Goal: Task Accomplishment & Management: Use online tool/utility

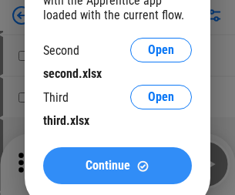
click at [117, 166] on span "Continue" at bounding box center [108, 165] width 45 height 12
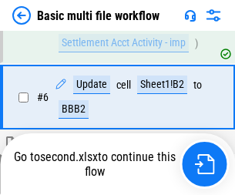
scroll to position [536, 0]
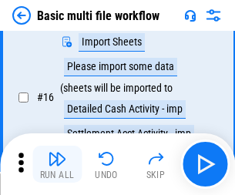
click at [57, 164] on img "button" at bounding box center [57, 158] width 18 height 18
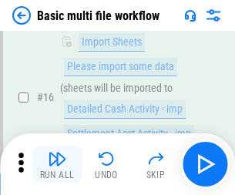
click at [57, 164] on img "button" at bounding box center [57, 158] width 18 height 18
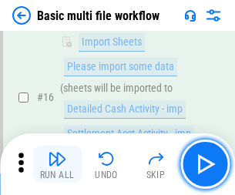
scroll to position [1025, 0]
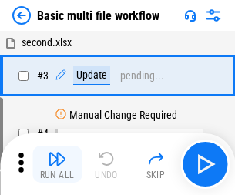
click at [57, 164] on img "button" at bounding box center [57, 158] width 18 height 18
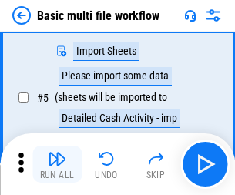
click at [57, 164] on img "button" at bounding box center [57, 158] width 18 height 18
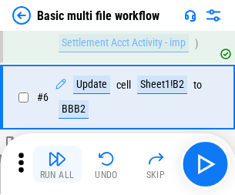
click at [57, 164] on img "button" at bounding box center [57, 158] width 18 height 18
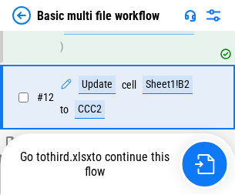
scroll to position [722, 0]
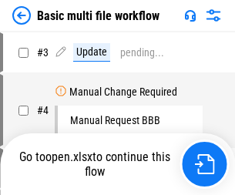
scroll to position [164, 0]
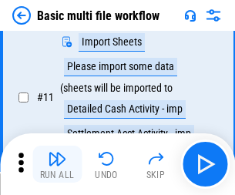
click at [57, 164] on img "button" at bounding box center [57, 158] width 18 height 18
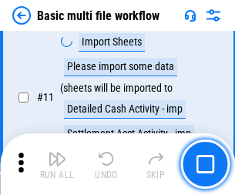
scroll to position [645, 0]
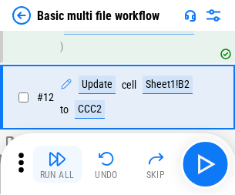
click at [57, 164] on img "button" at bounding box center [57, 158] width 18 height 18
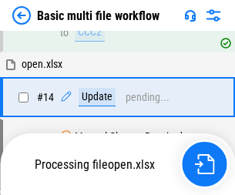
scroll to position [917, 0]
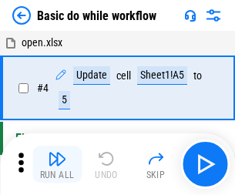
click at [57, 164] on img "button" at bounding box center [57, 158] width 18 height 18
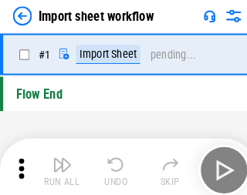
click at [57, 164] on img "button" at bounding box center [60, 158] width 18 height 18
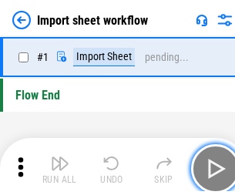
scroll to position [5, 0]
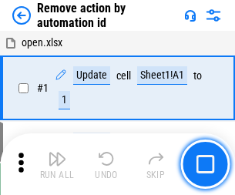
scroll to position [57, 0]
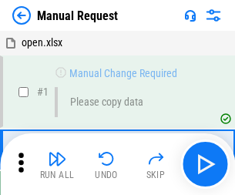
scroll to position [52, 0]
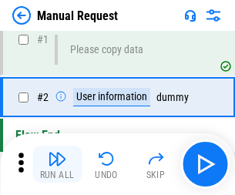
click at [57, 164] on img "button" at bounding box center [57, 158] width 18 height 18
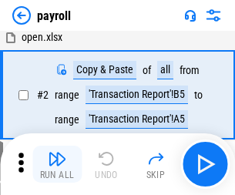
click at [57, 164] on img "button" at bounding box center [57, 158] width 18 height 18
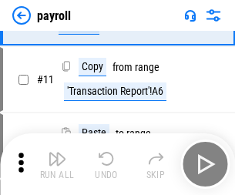
scroll to position [112, 0]
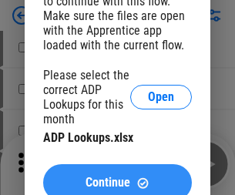
click at [117, 176] on span "Continue" at bounding box center [108, 182] width 45 height 12
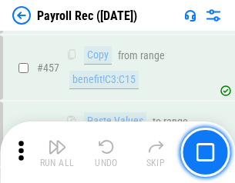
scroll to position [8211, 0]
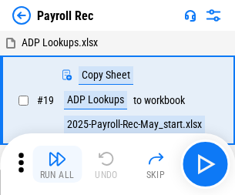
click at [57, 164] on img "button" at bounding box center [57, 158] width 18 height 18
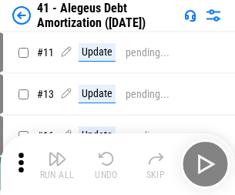
click at [57, 164] on img "button" at bounding box center [57, 158] width 18 height 18
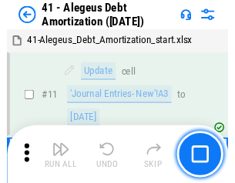
scroll to position [190, 0]
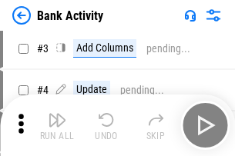
click at [57, 126] on img "button" at bounding box center [57, 120] width 18 height 18
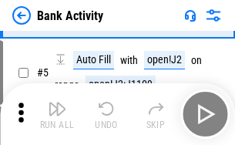
scroll to position [82, 0]
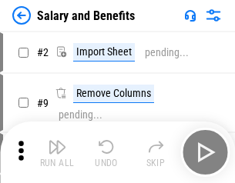
click at [57, 153] on img "button" at bounding box center [57, 147] width 18 height 18
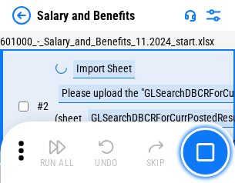
scroll to position [112, 0]
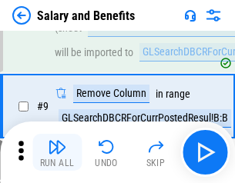
click at [57, 153] on img "button" at bounding box center [57, 147] width 18 height 18
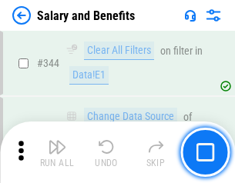
scroll to position [7214, 0]
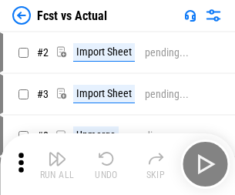
click at [57, 153] on img "button" at bounding box center [57, 158] width 18 height 18
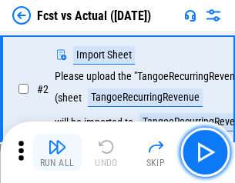
scroll to position [144, 0]
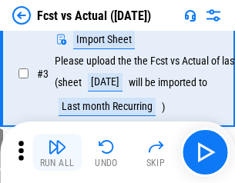
click at [57, 153] on img "button" at bounding box center [57, 147] width 18 height 18
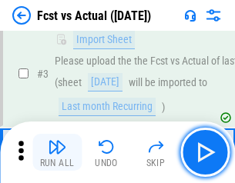
scroll to position [231, 0]
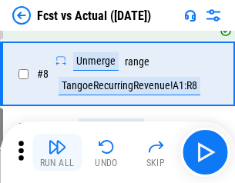
click at [57, 153] on img "button" at bounding box center [57, 147] width 18 height 18
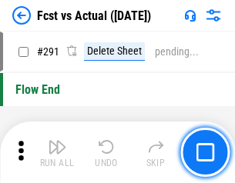
scroll to position [7292, 0]
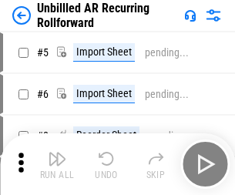
click at [57, 153] on img "button" at bounding box center [57, 158] width 18 height 18
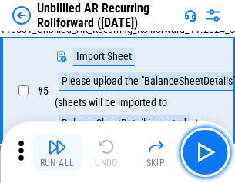
scroll to position [145, 0]
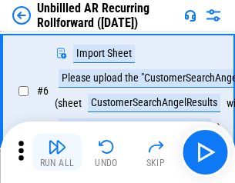
click at [57, 153] on img "button" at bounding box center [57, 147] width 18 height 18
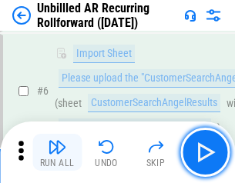
scroll to position [248, 0]
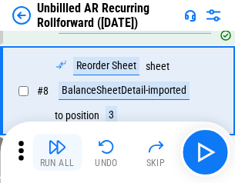
click at [57, 153] on img "button" at bounding box center [57, 147] width 18 height 18
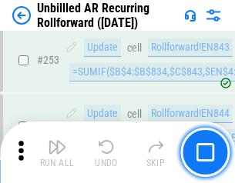
scroll to position [5233, 0]
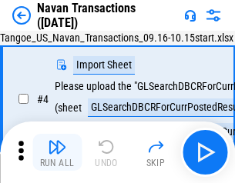
click at [57, 153] on img "button" at bounding box center [57, 147] width 18 height 18
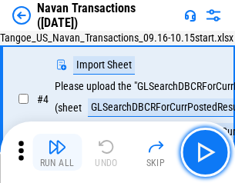
scroll to position [133, 0]
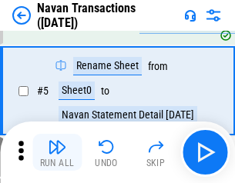
click at [57, 153] on img "button" at bounding box center [57, 147] width 18 height 18
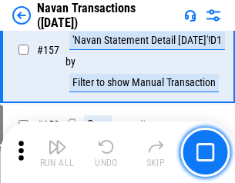
scroll to position [4995, 0]
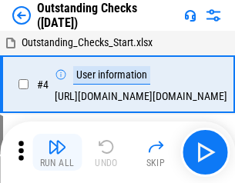
click at [57, 153] on img "button" at bounding box center [57, 147] width 18 height 18
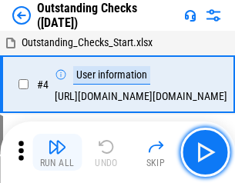
scroll to position [161, 0]
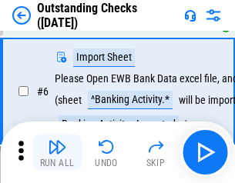
click at [57, 153] on img "button" at bounding box center [57, 147] width 18 height 18
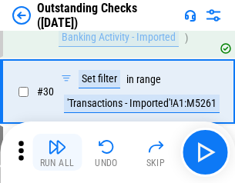
click at [57, 153] on img "button" at bounding box center [57, 147] width 18 height 18
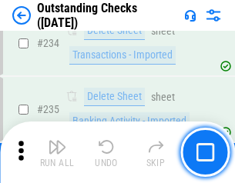
scroll to position [4679, 0]
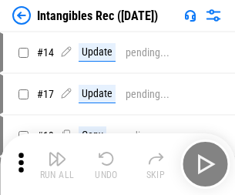
click at [57, 164] on img "button" at bounding box center [57, 158] width 18 height 18
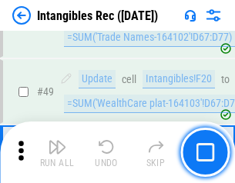
scroll to position [600, 0]
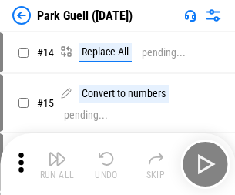
click at [57, 153] on img "button" at bounding box center [57, 158] width 18 height 18
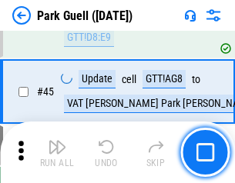
scroll to position [1927, 0]
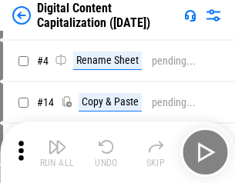
click at [57, 153] on img "button" at bounding box center [57, 147] width 18 height 18
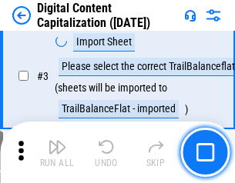
scroll to position [133, 0]
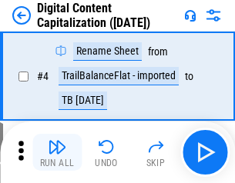
click at [57, 153] on img "button" at bounding box center [57, 147] width 18 height 18
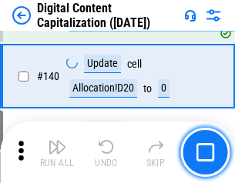
scroll to position [1622, 0]
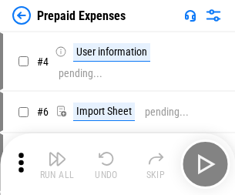
click at [57, 153] on img "button" at bounding box center [57, 158] width 18 height 18
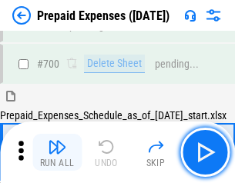
scroll to position [4237, 0]
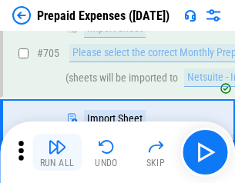
click at [57, 153] on img "button" at bounding box center [57, 147] width 18 height 18
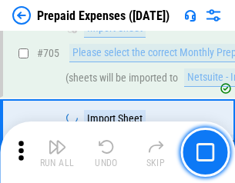
scroll to position [4315, 0]
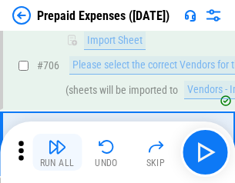
click at [57, 153] on img "button" at bounding box center [57, 147] width 18 height 18
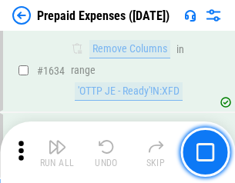
scroll to position [15002, 0]
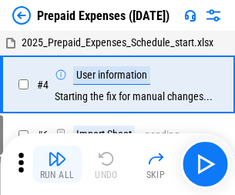
click at [57, 164] on img "button" at bounding box center [57, 158] width 18 height 18
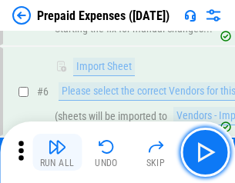
scroll to position [146, 0]
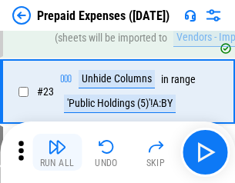
click at [57, 153] on img "button" at bounding box center [57, 147] width 18 height 18
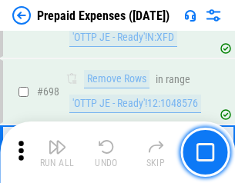
scroll to position [5365, 0]
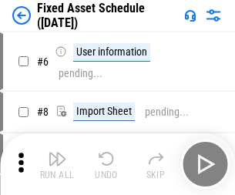
click at [57, 164] on img "button" at bounding box center [57, 158] width 18 height 18
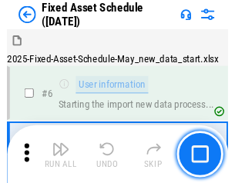
scroll to position [162, 0]
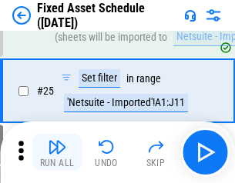
click at [57, 153] on img "button" at bounding box center [57, 147] width 18 height 18
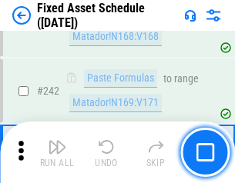
scroll to position [4773, 0]
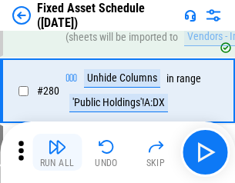
click at [57, 153] on img "button" at bounding box center [57, 147] width 18 height 18
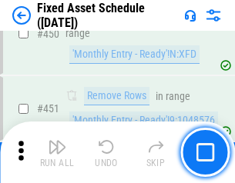
scroll to position [6888, 0]
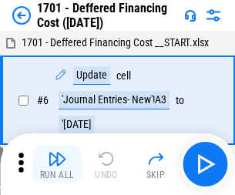
click at [57, 164] on img "button" at bounding box center [57, 158] width 18 height 18
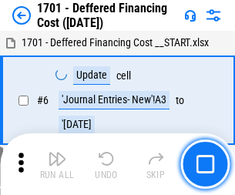
scroll to position [185, 0]
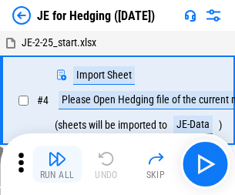
click at [57, 153] on img "button" at bounding box center [57, 158] width 18 height 18
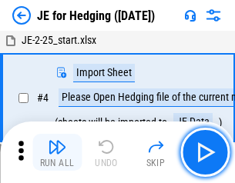
scroll to position [87, 0]
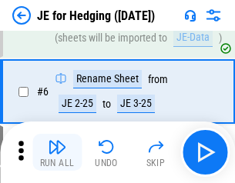
click at [57, 153] on img "button" at bounding box center [57, 147] width 18 height 18
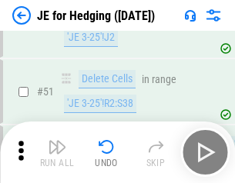
scroll to position [998, 0]
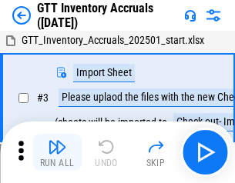
click at [57, 153] on img "button" at bounding box center [57, 147] width 18 height 18
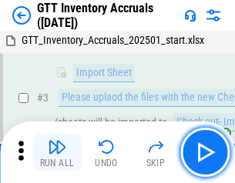
scroll to position [99, 0]
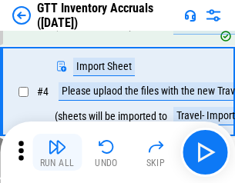
click at [57, 153] on img "button" at bounding box center [57, 147] width 18 height 18
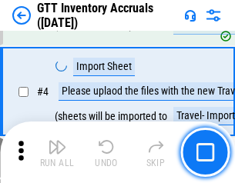
scroll to position [178, 0]
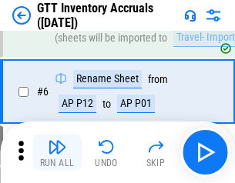
click at [57, 153] on img "button" at bounding box center [57, 147] width 18 height 18
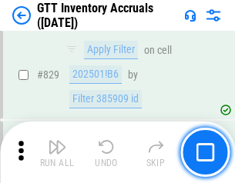
scroll to position [11695, 0]
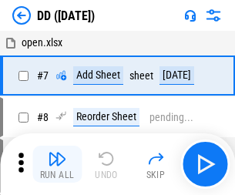
click at [57, 164] on img "button" at bounding box center [57, 158] width 18 height 18
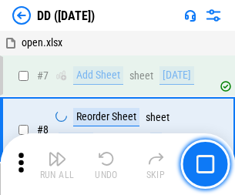
scroll to position [149, 0]
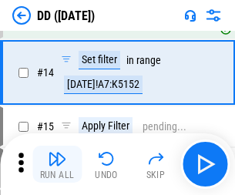
click at [57, 164] on img "button" at bounding box center [57, 158] width 18 height 18
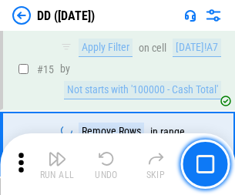
scroll to position [396, 0]
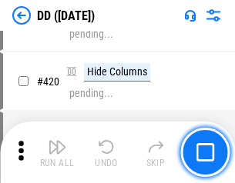
click at [57, 153] on img "button" at bounding box center [57, 147] width 18 height 18
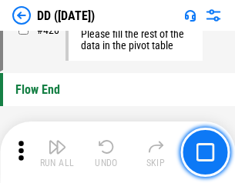
scroll to position [7374, 0]
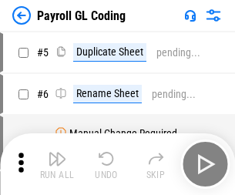
click at [57, 164] on img "button" at bounding box center [57, 158] width 18 height 18
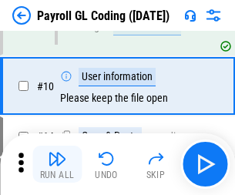
click at [57, 164] on img "button" at bounding box center [57, 158] width 18 height 18
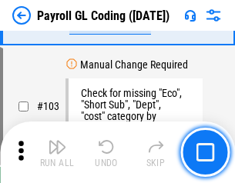
scroll to position [3615, 0]
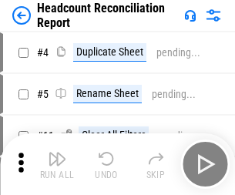
click at [57, 164] on img "button" at bounding box center [57, 158] width 18 height 18
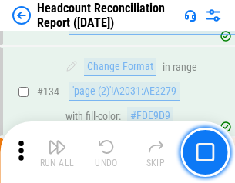
scroll to position [1852, 0]
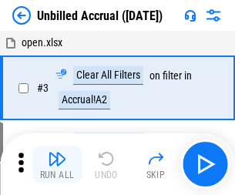
click at [57, 164] on img "button" at bounding box center [57, 158] width 18 height 18
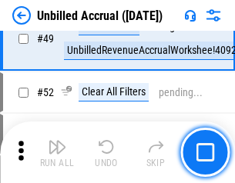
scroll to position [1398, 0]
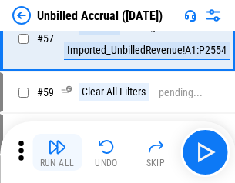
click at [57, 153] on img "button" at bounding box center [57, 147] width 18 height 18
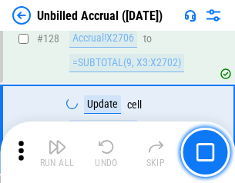
scroll to position [4589, 0]
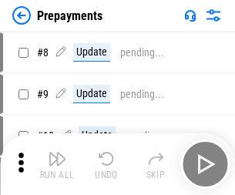
click at [57, 164] on img "button" at bounding box center [57, 158] width 18 height 18
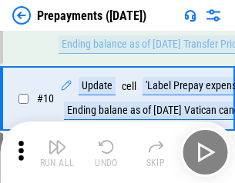
scroll to position [96, 0]
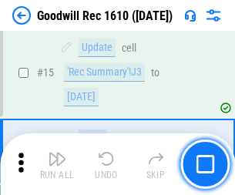
scroll to position [263, 0]
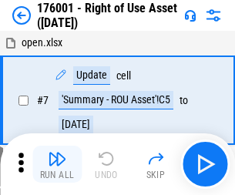
click at [57, 164] on img "button" at bounding box center [57, 158] width 18 height 18
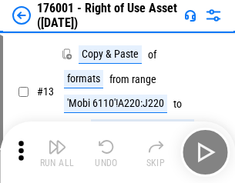
scroll to position [99, 0]
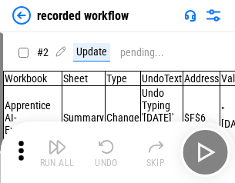
click at [57, 153] on img "button" at bounding box center [57, 147] width 18 height 18
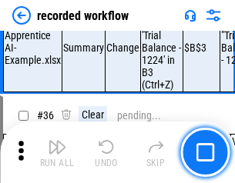
scroll to position [4816, 0]
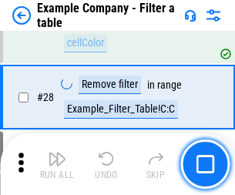
scroll to position [1410, 0]
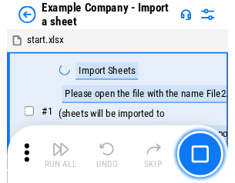
scroll to position [129, 0]
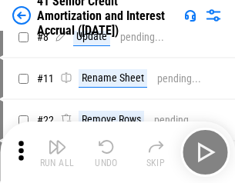
click at [57, 153] on img "button" at bounding box center [57, 147] width 18 height 18
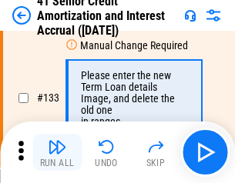
click at [57, 153] on img "button" at bounding box center [57, 147] width 18 height 18
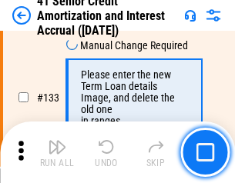
scroll to position [1610, 0]
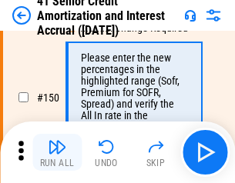
click at [57, 153] on img "button" at bounding box center [57, 147] width 18 height 18
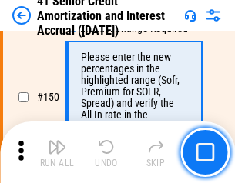
scroll to position [1772, 0]
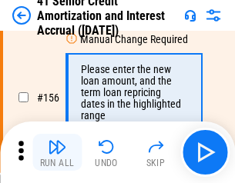
click at [57, 153] on img "button" at bounding box center [57, 147] width 18 height 18
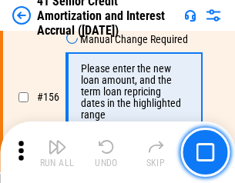
scroll to position [1878, 0]
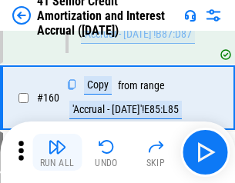
click at [57, 153] on img "button" at bounding box center [57, 147] width 18 height 18
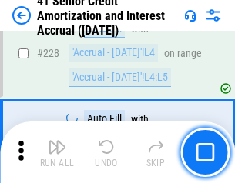
scroll to position [3451, 0]
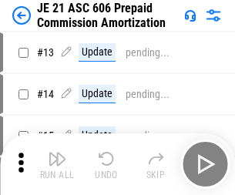
click at [57, 153] on img "button" at bounding box center [57, 158] width 18 height 18
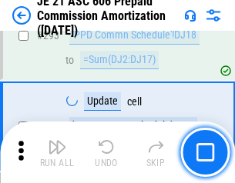
scroll to position [2835, 0]
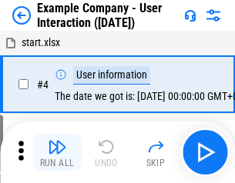
click at [57, 153] on img "button" at bounding box center [57, 147] width 18 height 18
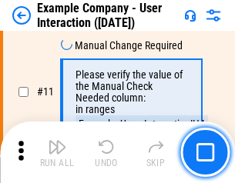
scroll to position [334, 0]
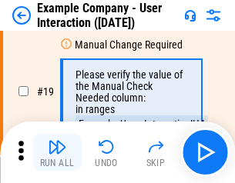
click at [57, 153] on img "button" at bounding box center [57, 147] width 18 height 18
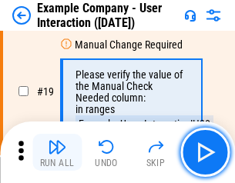
click at [57, 153] on img "button" at bounding box center [57, 147] width 18 height 18
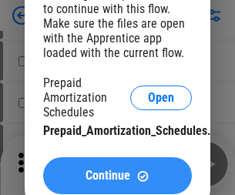
click at [117, 176] on span "Continue" at bounding box center [108, 175] width 45 height 12
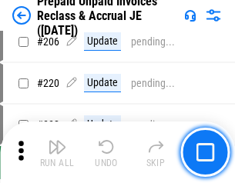
scroll to position [1997, 0]
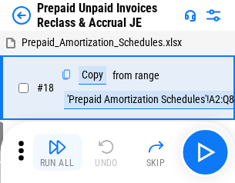
click at [57, 153] on img "button" at bounding box center [57, 147] width 18 height 18
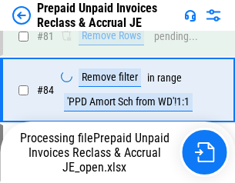
scroll to position [1034, 0]
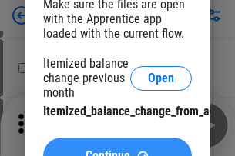
click at [117, 150] on span "Continue" at bounding box center [108, 156] width 45 height 12
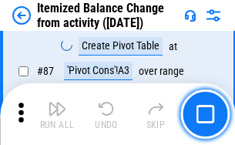
scroll to position [1506, 0]
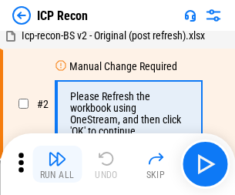
click at [57, 164] on img "button" at bounding box center [57, 158] width 18 height 18
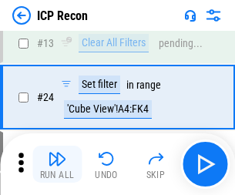
click at [57, 164] on img "button" at bounding box center [57, 158] width 18 height 18
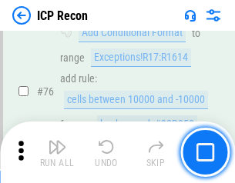
scroll to position [1384, 0]
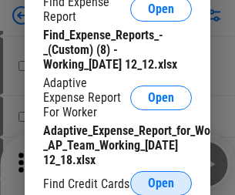
click at [161, 183] on span "Open" at bounding box center [161, 183] width 26 height 12
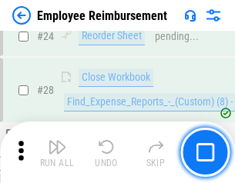
scroll to position [720, 0]
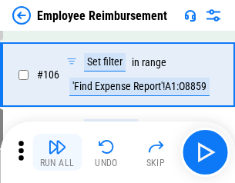
click at [57, 153] on img "button" at bounding box center [57, 147] width 18 height 18
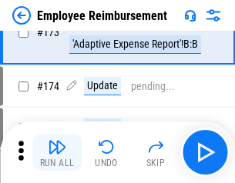
click at [57, 153] on img "button" at bounding box center [57, 147] width 18 height 18
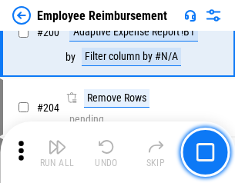
scroll to position [3898, 0]
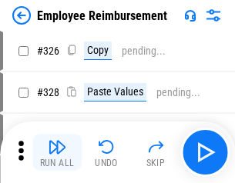
click at [57, 153] on img "button" at bounding box center [57, 147] width 18 height 18
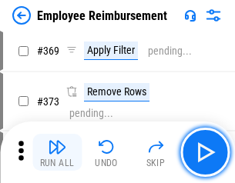
click at [57, 153] on img "button" at bounding box center [57, 147] width 18 height 18
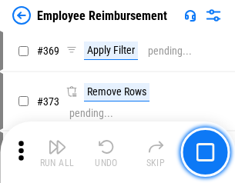
scroll to position [8208, 0]
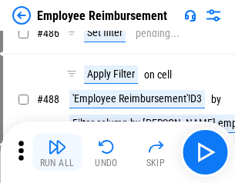
click at [57, 153] on img "button" at bounding box center [57, 147] width 18 height 18
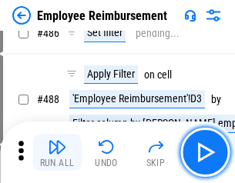
click at [57, 153] on img "button" at bounding box center [57, 147] width 18 height 18
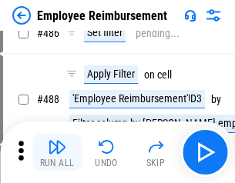
click at [57, 153] on img "button" at bounding box center [57, 147] width 18 height 18
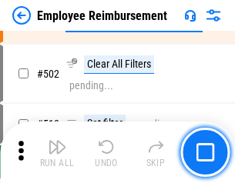
scroll to position [9888, 0]
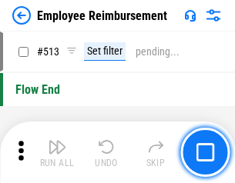
click at [57, 153] on img "button" at bounding box center [57, 147] width 18 height 18
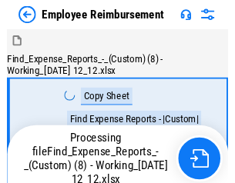
scroll to position [52, 0]
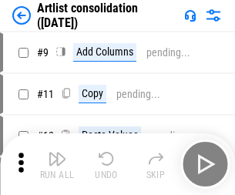
click at [57, 164] on img "button" at bounding box center [57, 158] width 18 height 18
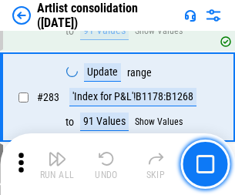
scroll to position [6372, 0]
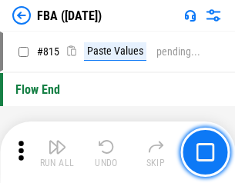
scroll to position [13727, 0]
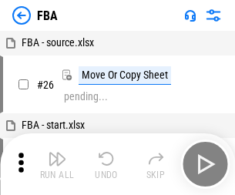
scroll to position [15, 0]
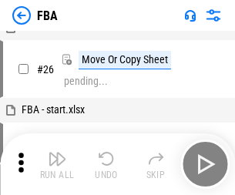
click at [57, 164] on img "button" at bounding box center [57, 158] width 18 height 18
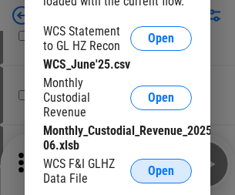
click at [161, 171] on span "Open" at bounding box center [161, 171] width 26 height 12
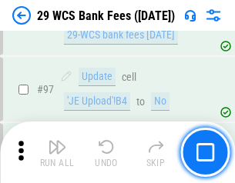
scroll to position [1502, 0]
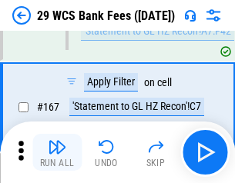
click at [57, 153] on img "button" at bounding box center [57, 147] width 18 height 18
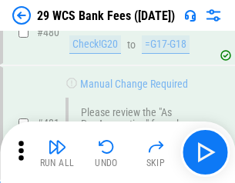
scroll to position [7945, 0]
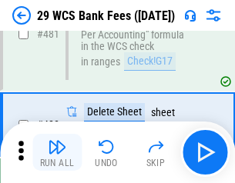
click at [57, 153] on img "button" at bounding box center [57, 147] width 18 height 18
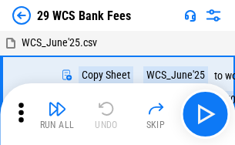
scroll to position [28, 0]
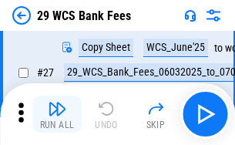
click at [57, 114] on img "button" at bounding box center [57, 108] width 18 height 18
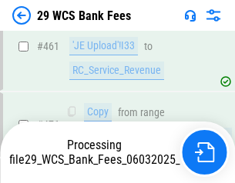
scroll to position [7927, 0]
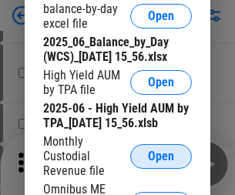
click at [161, 163] on span "Open" at bounding box center [161, 156] width 26 height 12
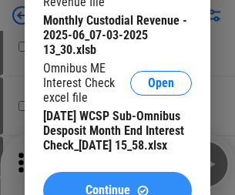
click at [117, 184] on span "Continue" at bounding box center [108, 190] width 45 height 12
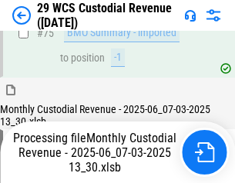
scroll to position [1609, 0]
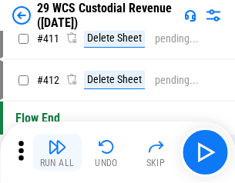
click at [57, 153] on img "button" at bounding box center [57, 147] width 18 height 18
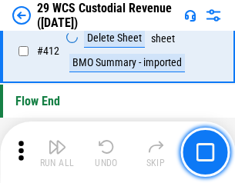
scroll to position [7358, 0]
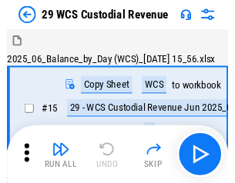
scroll to position [37, 0]
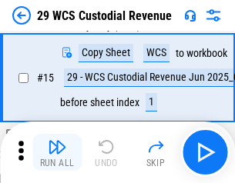
click at [57, 153] on img "button" at bounding box center [57, 147] width 18 height 18
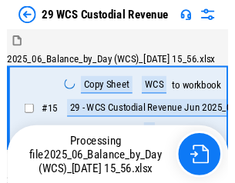
scroll to position [37, 0]
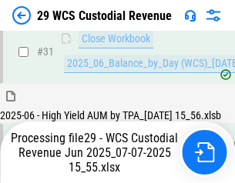
scroll to position [791, 0]
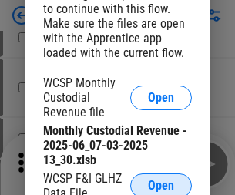
click at [161, 183] on span "Open" at bounding box center [161, 186] width 26 height 12
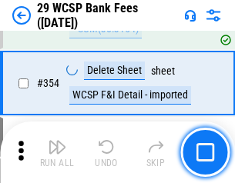
scroll to position [5122, 0]
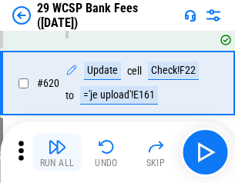
click at [57, 153] on img "button" at bounding box center [57, 147] width 18 height 18
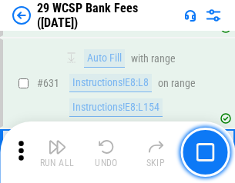
scroll to position [8881, 0]
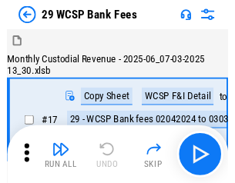
scroll to position [37, 0]
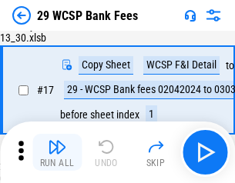
click at [57, 153] on img "button" at bounding box center [57, 147] width 18 height 18
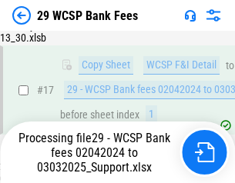
scroll to position [270, 0]
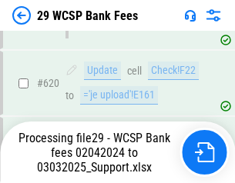
scroll to position [8434, 0]
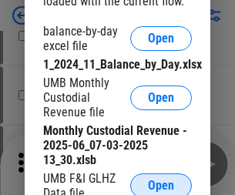
click at [161, 183] on span "Open" at bounding box center [161, 186] width 26 height 12
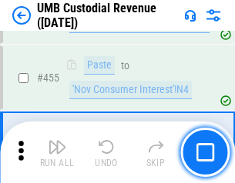
scroll to position [6575, 0]
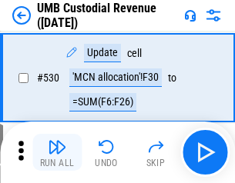
click at [57, 153] on img "button" at bounding box center [57, 147] width 18 height 18
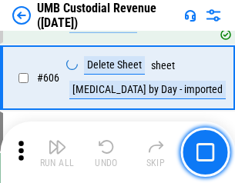
scroll to position [8894, 0]
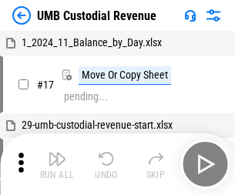
click at [57, 164] on img "button" at bounding box center [57, 158] width 18 height 18
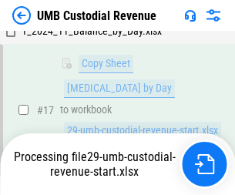
scroll to position [304, 0]
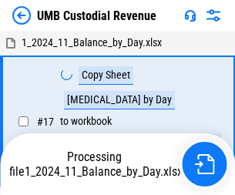
scroll to position [12, 0]
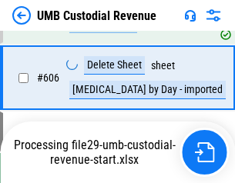
scroll to position [8858, 0]
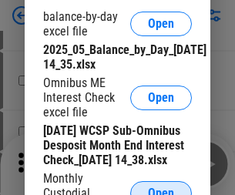
click at [161, 187] on span "Open" at bounding box center [161, 193] width 26 height 12
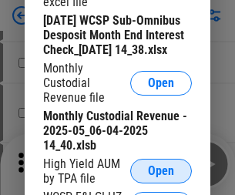
click at [161, 177] on span "Open" at bounding box center [161, 171] width 26 height 12
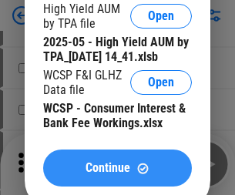
click at [117, 174] on span "Continue" at bounding box center [108, 168] width 45 height 12
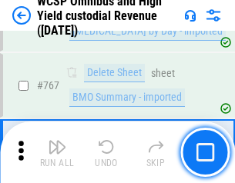
scroll to position [12555, 0]
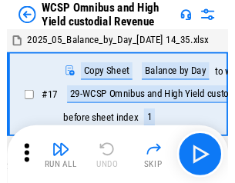
scroll to position [8, 0]
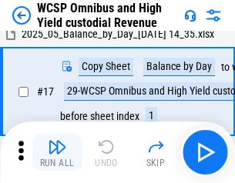
click at [57, 153] on img "button" at bounding box center [57, 147] width 18 height 18
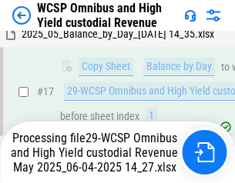
scroll to position [320, 0]
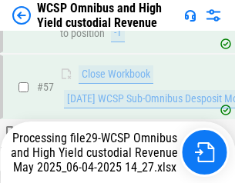
scroll to position [1581, 0]
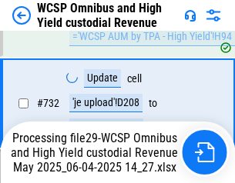
scroll to position [12387, 0]
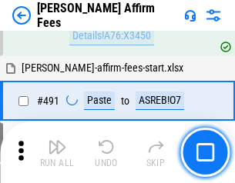
scroll to position [4190, 0]
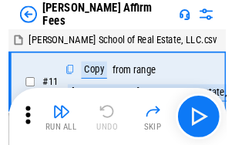
scroll to position [15, 0]
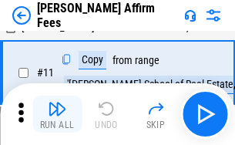
click at [57, 114] on img "button" at bounding box center [57, 108] width 18 height 18
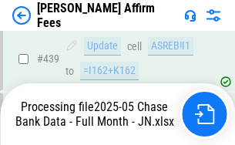
scroll to position [4041, 0]
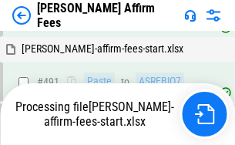
scroll to position [4209, 0]
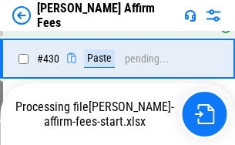
scroll to position [3352, 0]
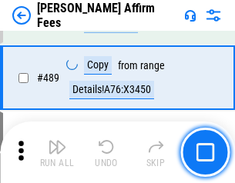
scroll to position [4022, 0]
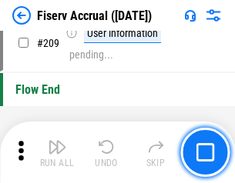
scroll to position [4785, 0]
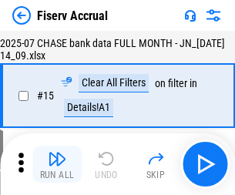
click at [57, 164] on img "button" at bounding box center [57, 158] width 18 height 18
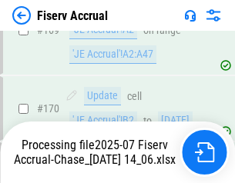
scroll to position [4054, 0]
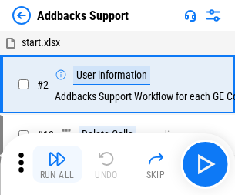
click at [57, 153] on img "button" at bounding box center [57, 158] width 18 height 18
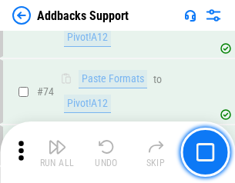
scroll to position [1122, 0]
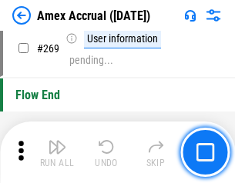
scroll to position [4512, 0]
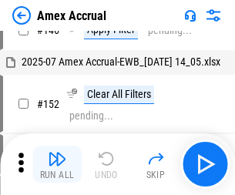
click at [57, 164] on img "button" at bounding box center [57, 158] width 18 height 18
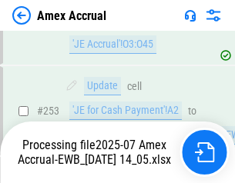
scroll to position [4591, 0]
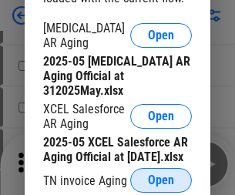
click at [161, 176] on span "Open" at bounding box center [161, 180] width 26 height 12
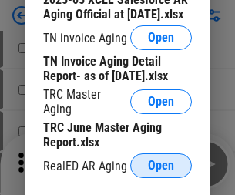
click at [161, 161] on span "Open" at bounding box center [161, 165] width 26 height 12
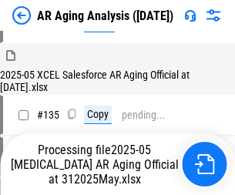
scroll to position [587, 0]
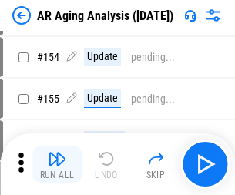
click at [57, 164] on img "button" at bounding box center [57, 158] width 18 height 18
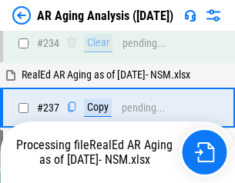
scroll to position [2388, 0]
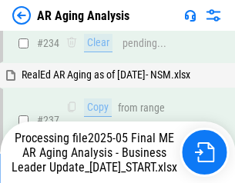
scroll to position [2371, 0]
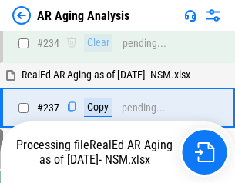
scroll to position [2371, 0]
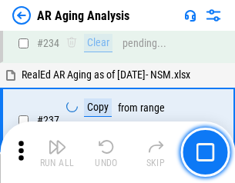
scroll to position [2371, 0]
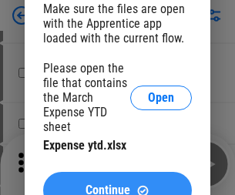
click at [117, 184] on span "Continue" at bounding box center [108, 190] width 45 height 12
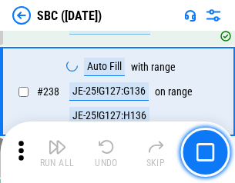
scroll to position [2914, 0]
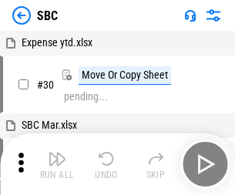
scroll to position [15, 0]
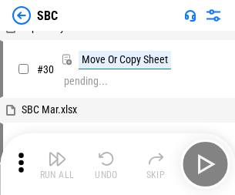
click at [57, 164] on img "button" at bounding box center [57, 158] width 18 height 18
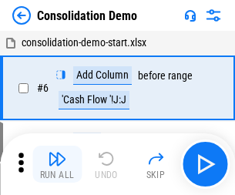
click at [57, 164] on img "button" at bounding box center [57, 158] width 18 height 18
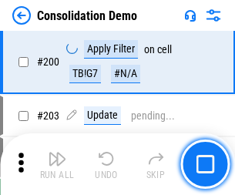
scroll to position [4831, 0]
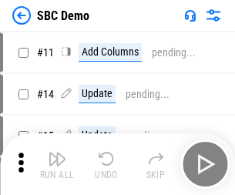
click at [57, 164] on img "button" at bounding box center [57, 158] width 18 height 18
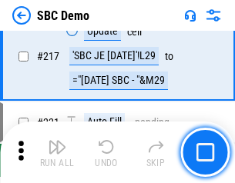
scroll to position [3804, 0]
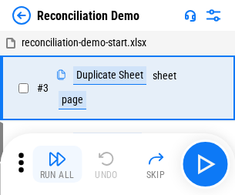
click at [57, 164] on img "button" at bounding box center [57, 158] width 18 height 18
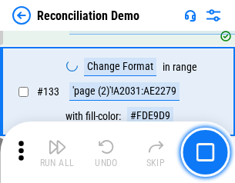
scroll to position [1830, 0]
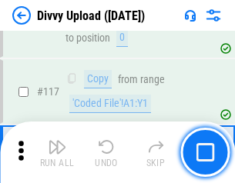
scroll to position [1304, 0]
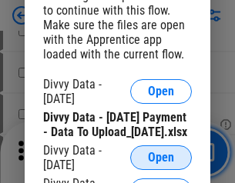
click at [161, 164] on span "Open" at bounding box center [161, 158] width 26 height 12
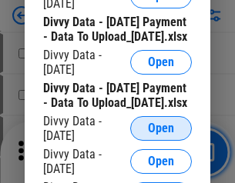
click at [161, 135] on span "Open" at bounding box center [161, 128] width 26 height 12
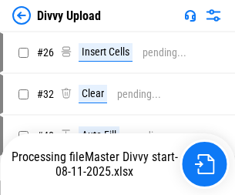
scroll to position [103, 0]
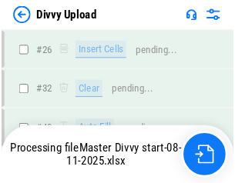
scroll to position [1304, 0]
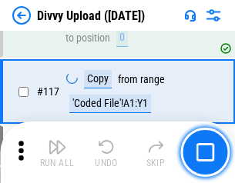
scroll to position [1304, 0]
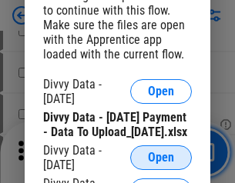
click at [161, 164] on span "Open" at bounding box center [161, 158] width 26 height 12
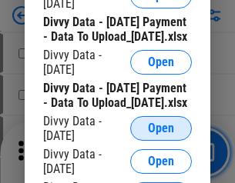
click at [161, 135] on span "Open" at bounding box center [161, 128] width 26 height 12
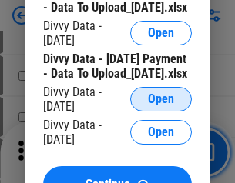
click at [161, 106] on span "Open" at bounding box center [161, 99] width 26 height 12
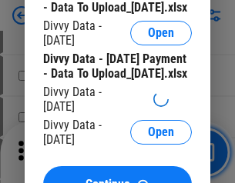
scroll to position [1744, 0]
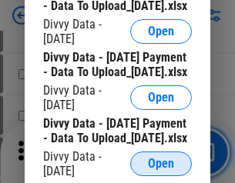
click at [161, 158] on span "Open" at bounding box center [161, 164] width 26 height 12
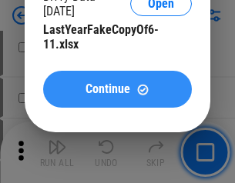
click at [117, 96] on span "Continue" at bounding box center [108, 89] width 45 height 12
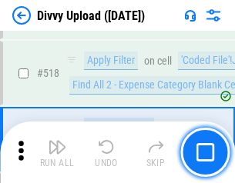
scroll to position [9666, 0]
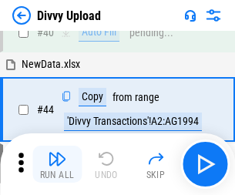
click at [57, 164] on img "button" at bounding box center [57, 158] width 18 height 18
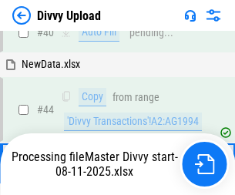
scroll to position [169, 0]
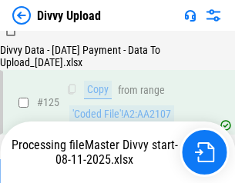
scroll to position [1522, 0]
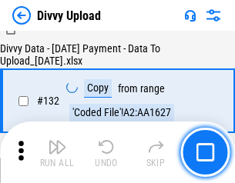
scroll to position [1862, 0]
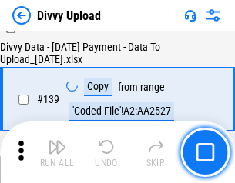
scroll to position [2202, 0]
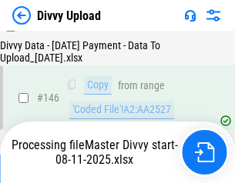
scroll to position [2542, 0]
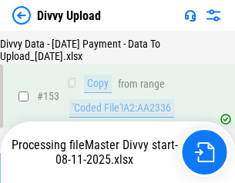
scroll to position [2881, 0]
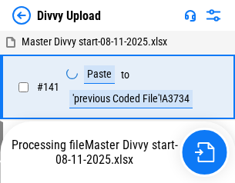
scroll to position [2452, 0]
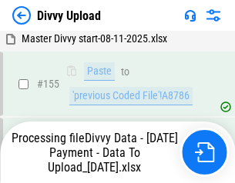
scroll to position [3144, 0]
